Goal: Information Seeking & Learning: Learn about a topic

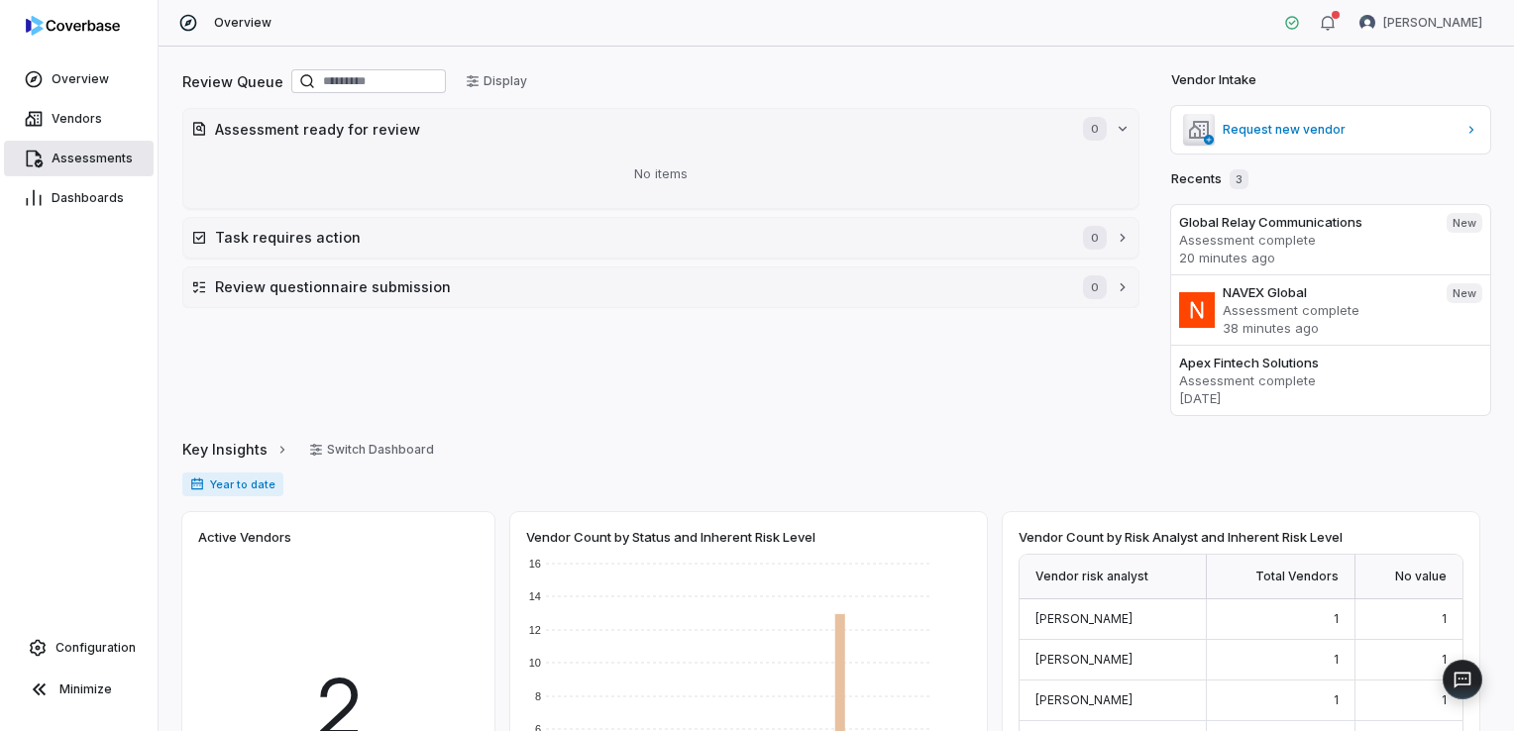
click at [119, 157] on span "Assessments" at bounding box center [92, 159] width 81 height 16
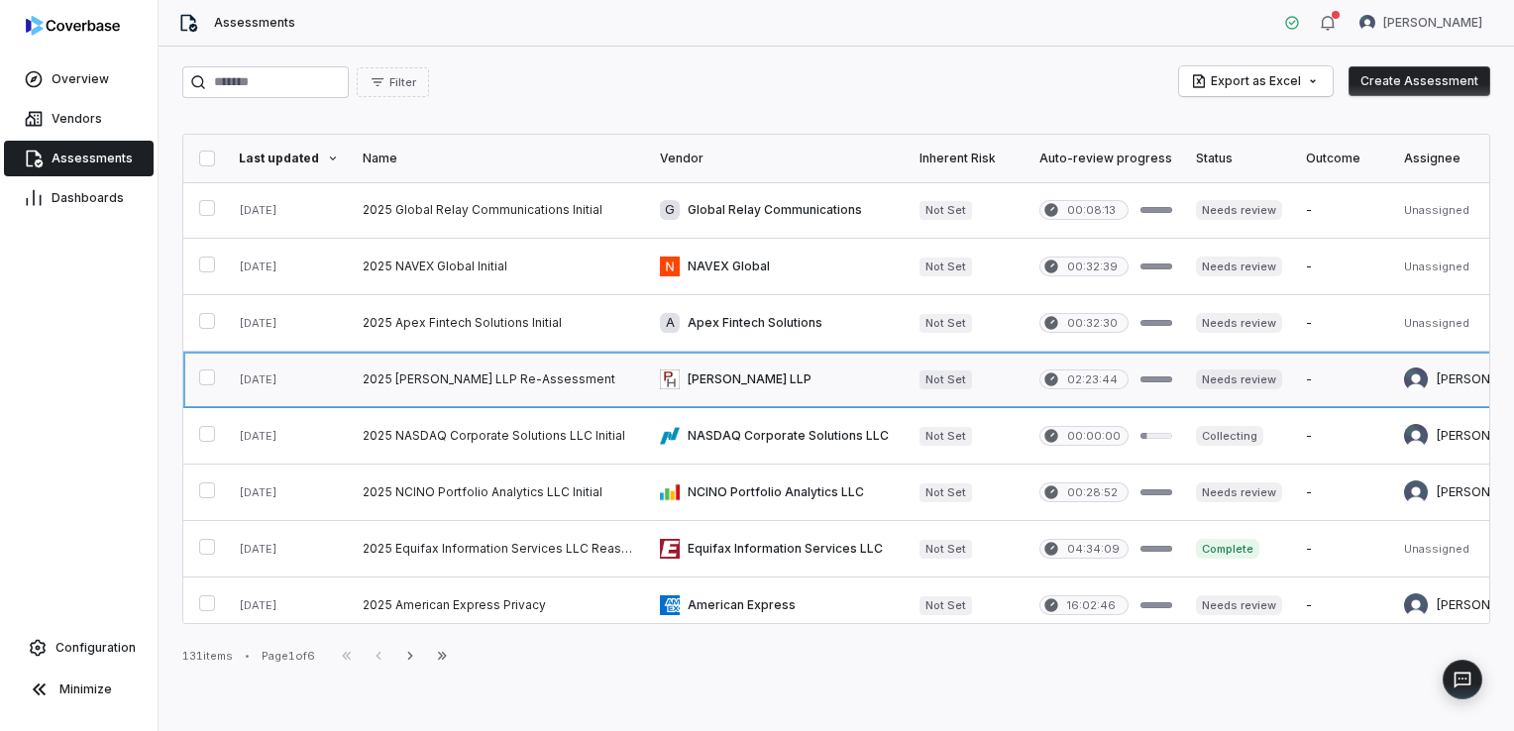
click at [519, 382] on link at bounding box center [499, 379] width 297 height 55
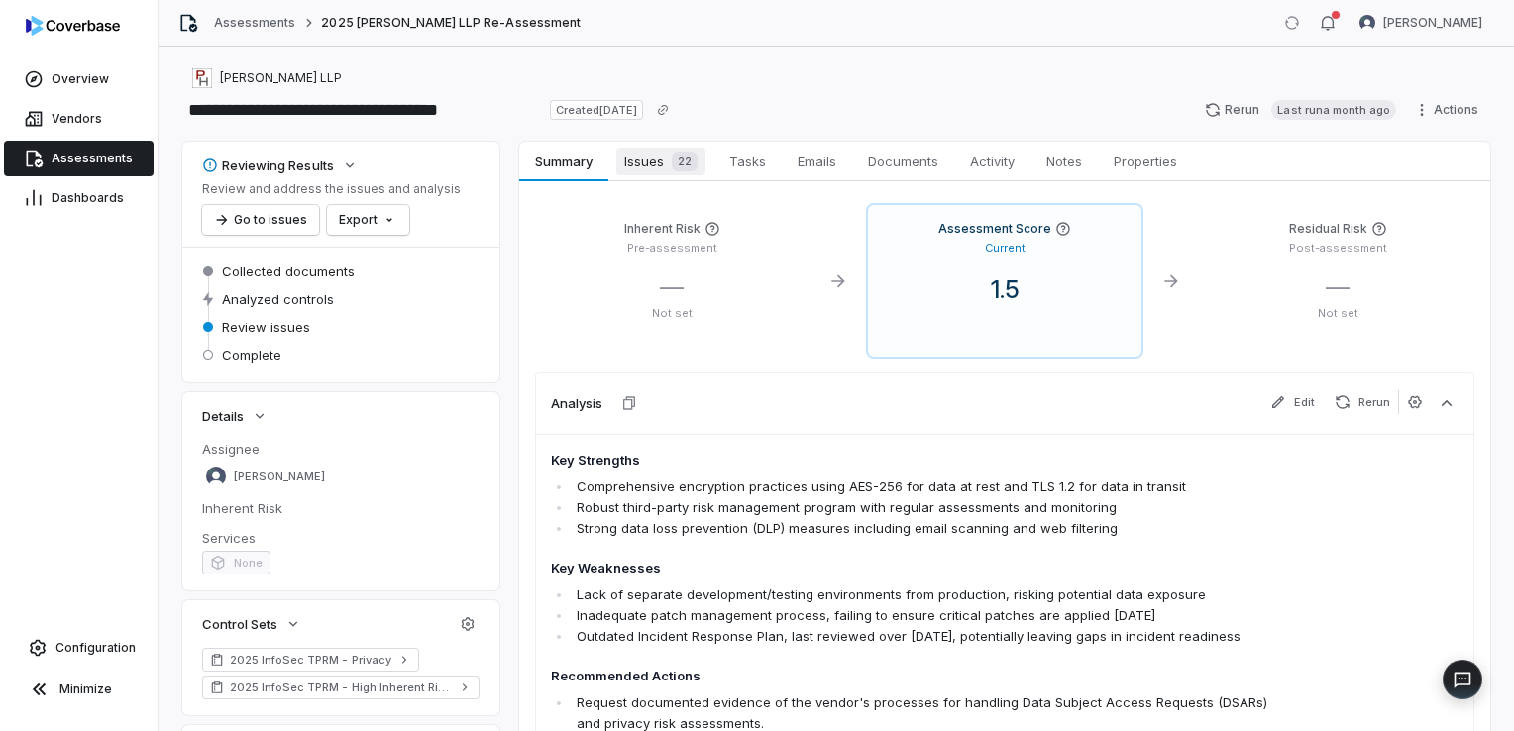
click at [627, 161] on span "Issues 22" at bounding box center [660, 162] width 89 height 28
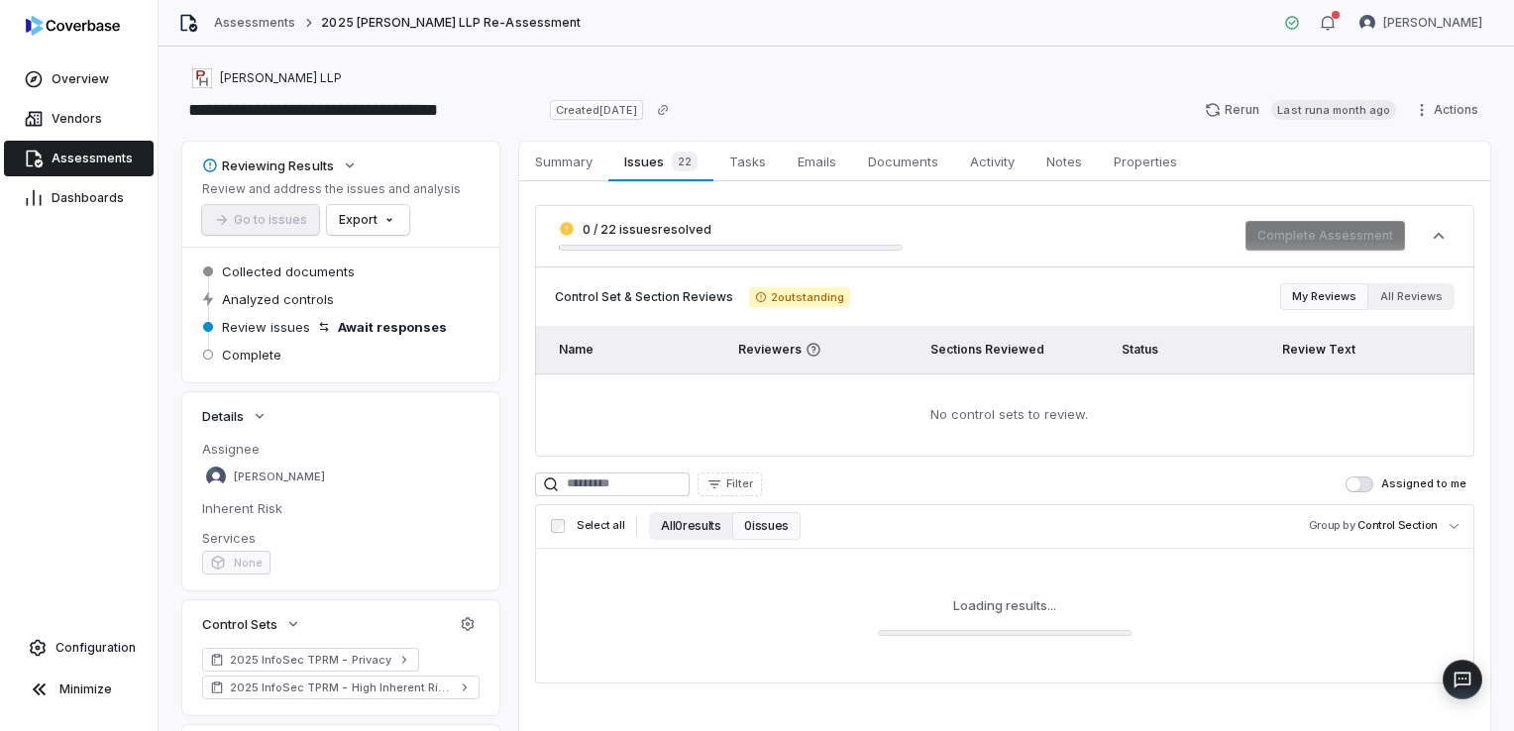
click at [685, 521] on button "All 0 results" at bounding box center [690, 526] width 83 height 28
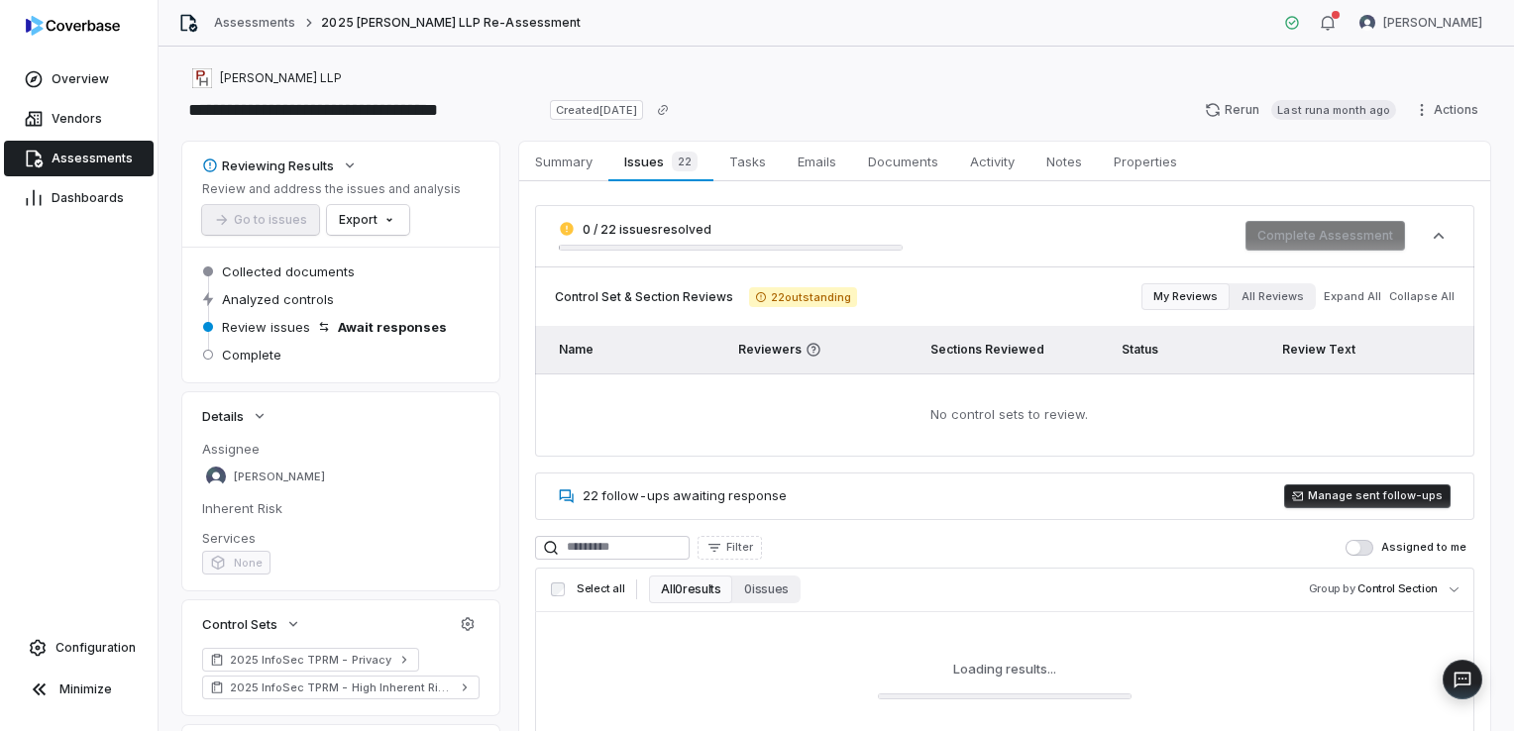
click at [700, 596] on button "All 0 results" at bounding box center [690, 590] width 83 height 28
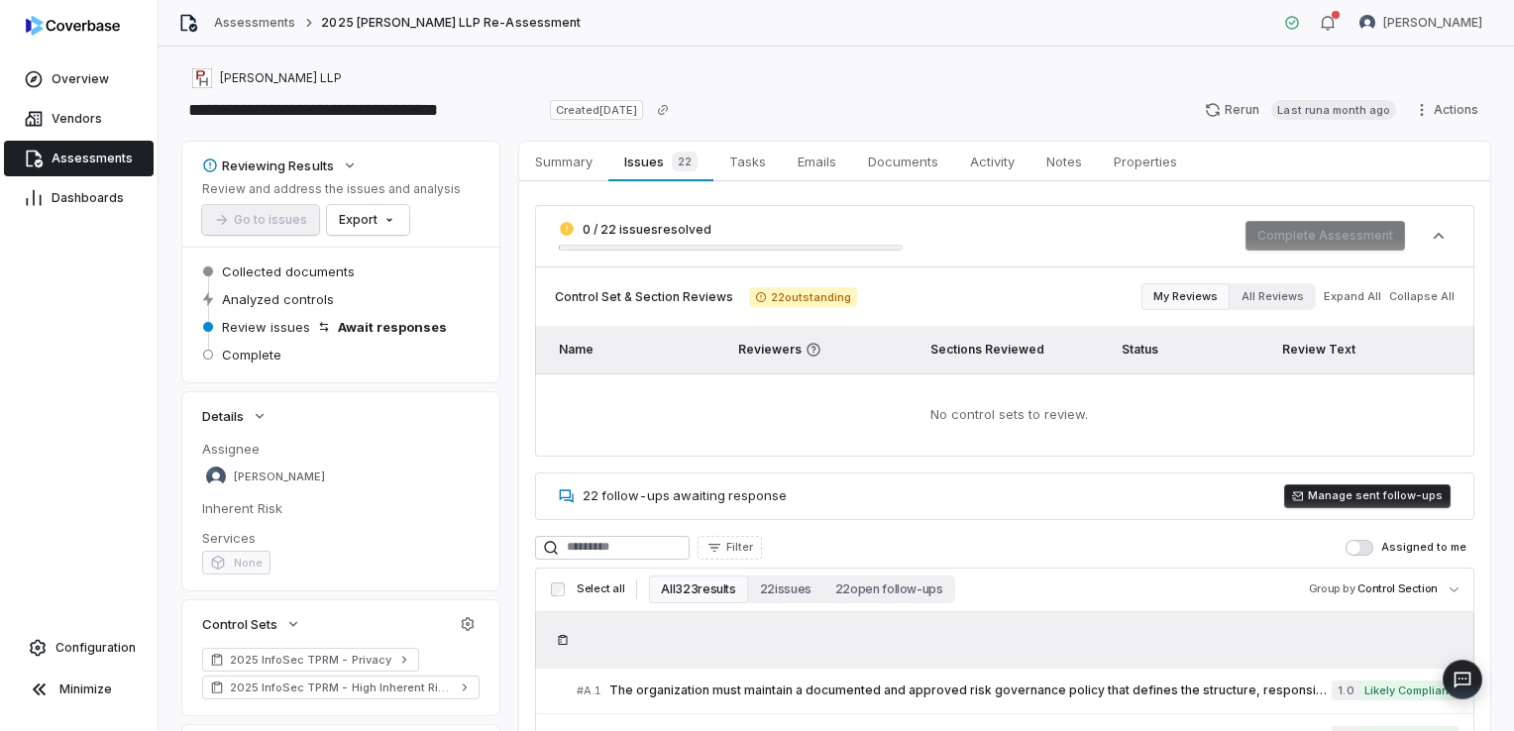
scroll to position [198, 0]
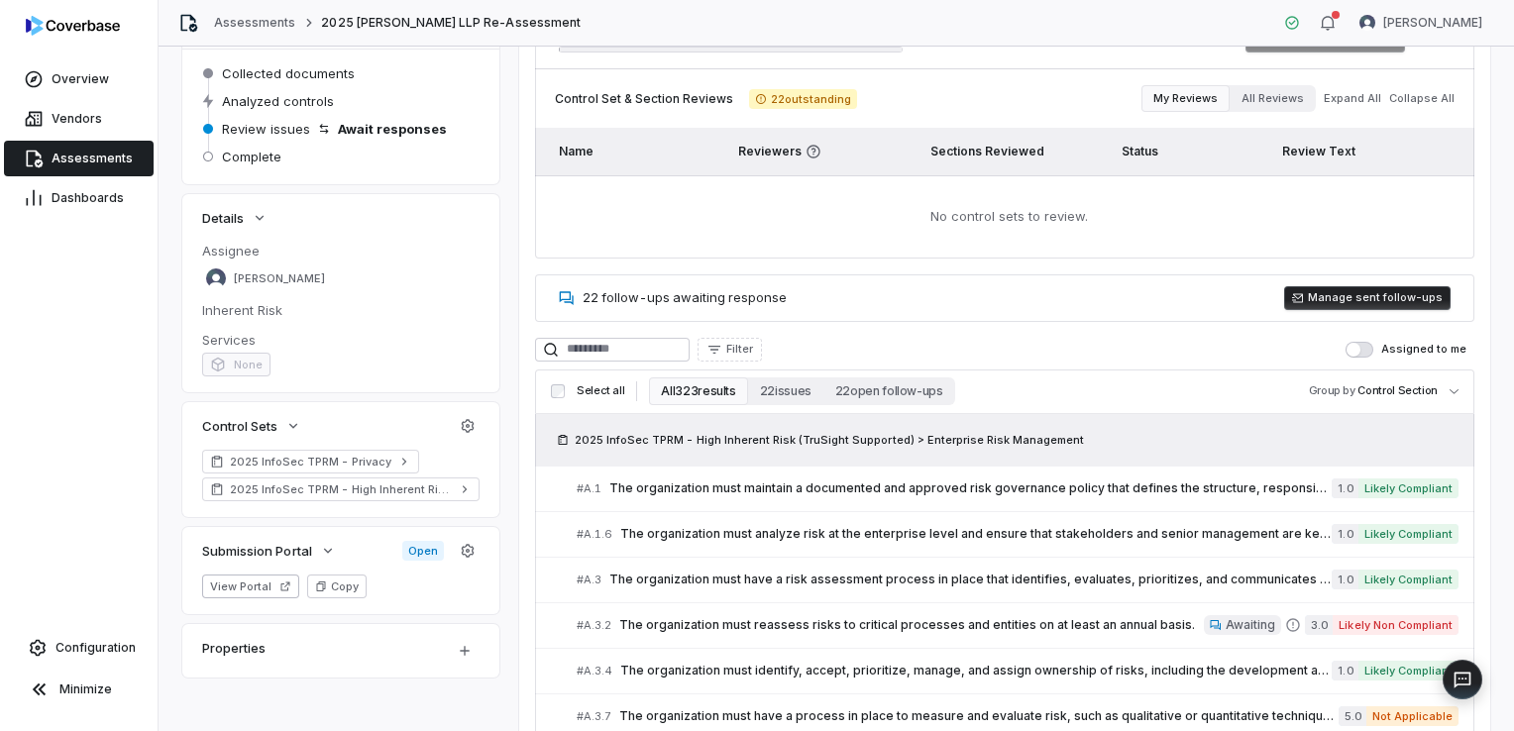
click at [713, 385] on button "All 323 results" at bounding box center [698, 391] width 98 height 28
click at [676, 351] on input at bounding box center [612, 350] width 155 height 24
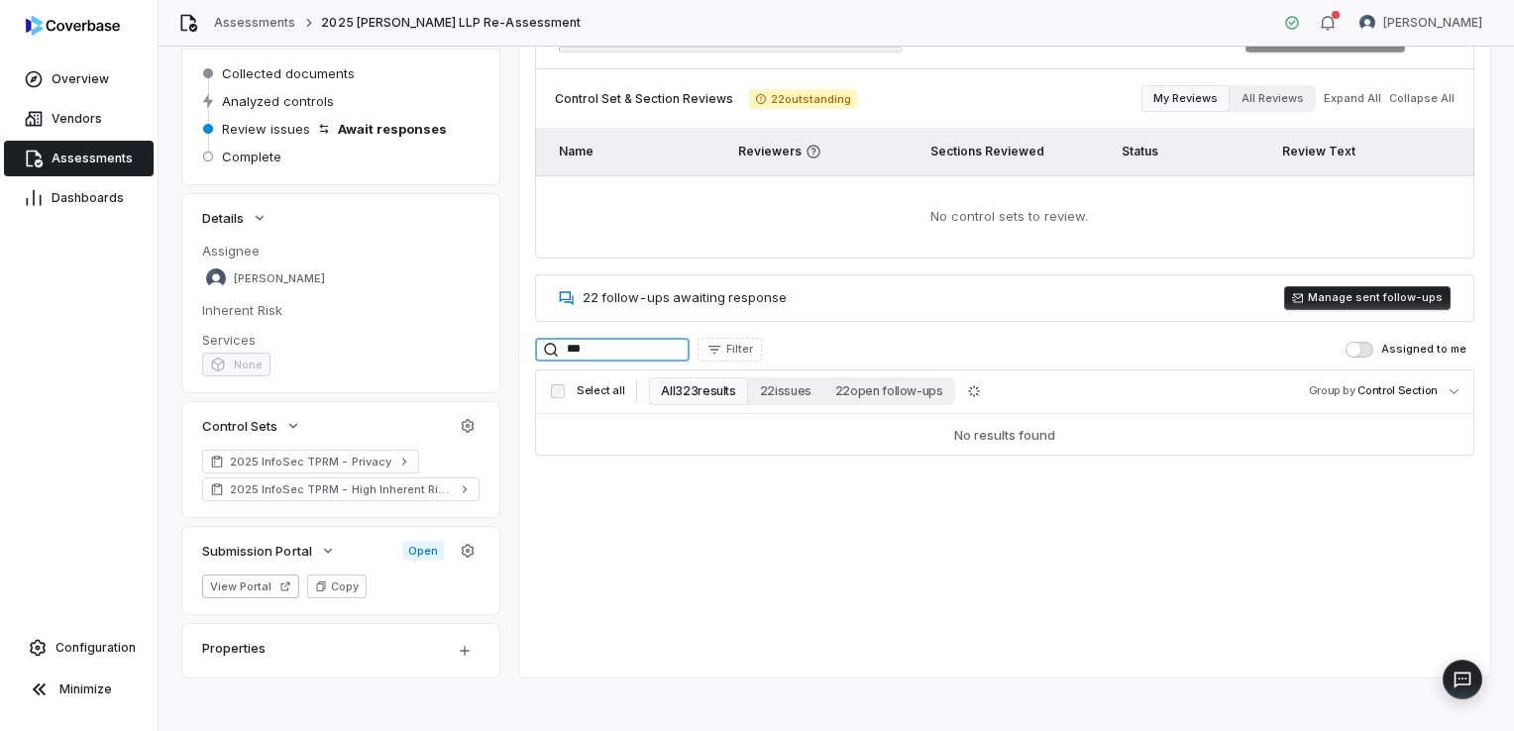
type input "***"
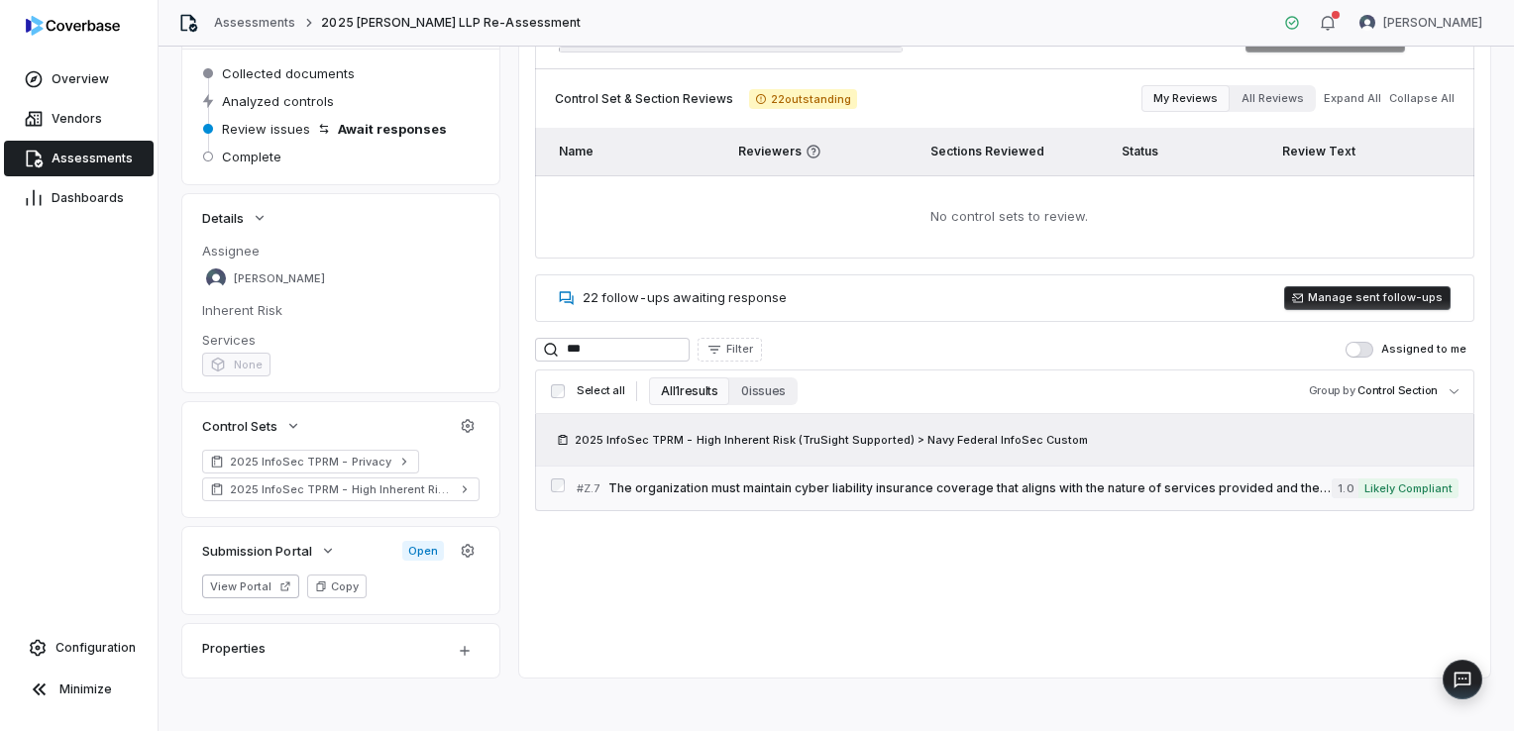
click at [782, 489] on span "The organization must maintain cyber liability insurance coverage that aligns w…" at bounding box center [969, 488] width 723 height 16
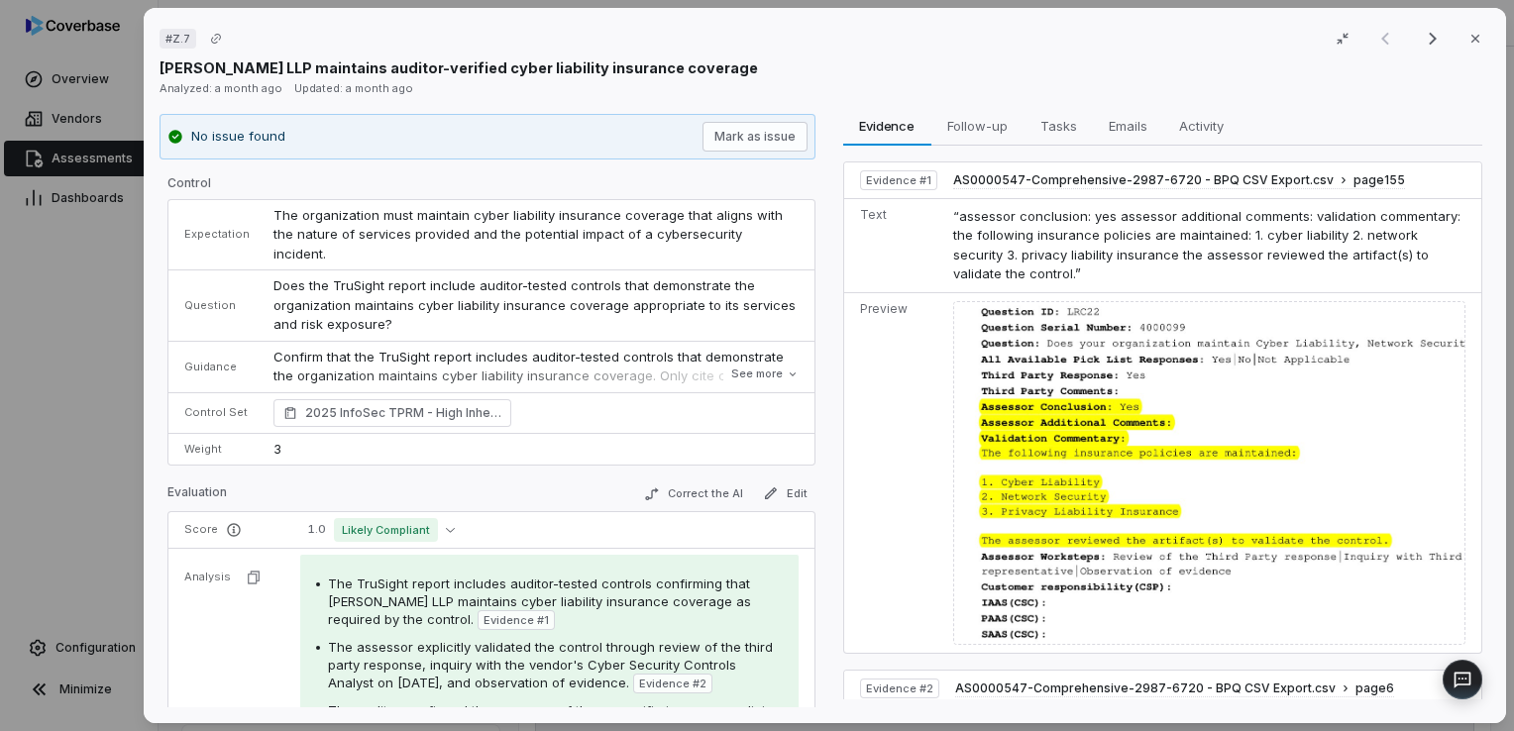
click at [66, 454] on div "# Z.7 (filtered result) Close [PERSON_NAME] LLP maintains auditor-verified cybe…" at bounding box center [757, 365] width 1514 height 731
